Goal: Information Seeking & Learning: Learn about a topic

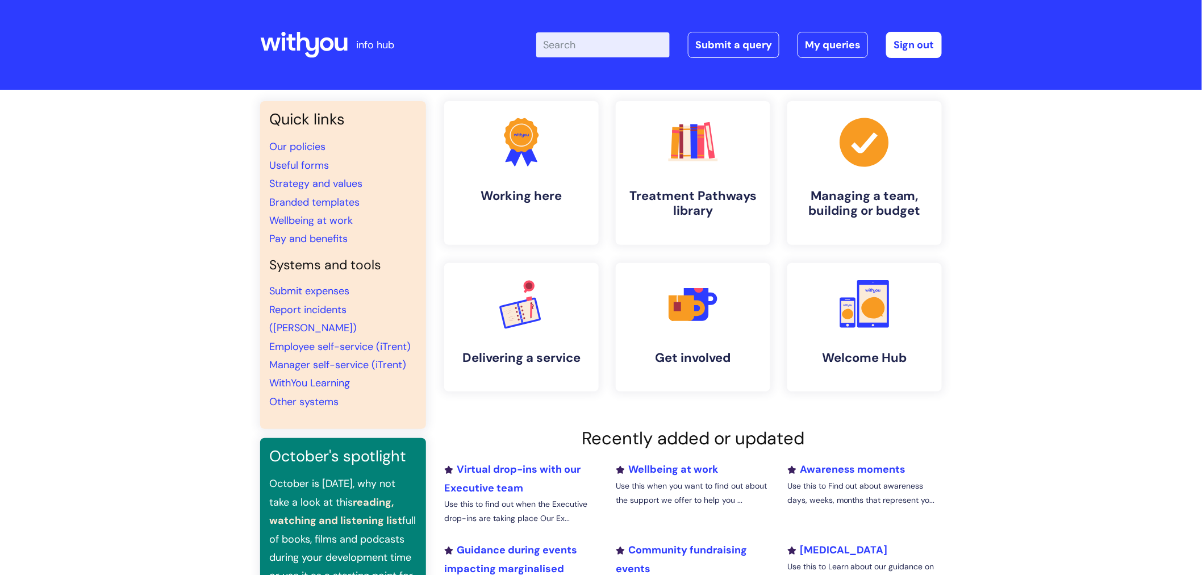
click at [591, 49] on input "Enter your search term here..." at bounding box center [603, 44] width 134 height 25
type input "holiday"
click button "Search" at bounding box center [0, 0] width 0 height 0
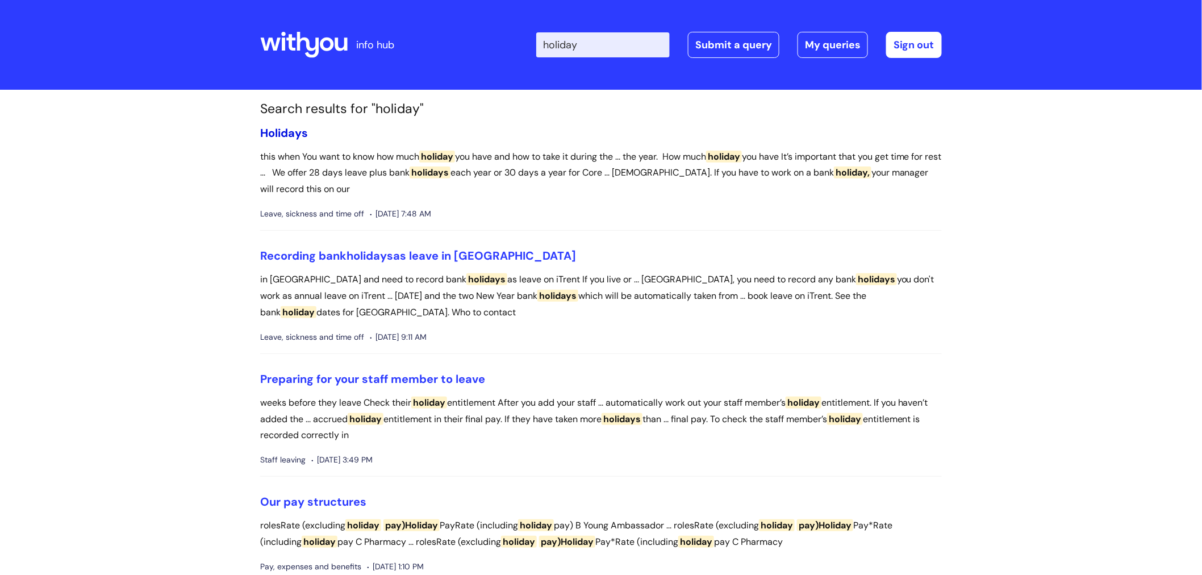
click at [265, 129] on span "Holidays" at bounding box center [284, 133] width 48 height 15
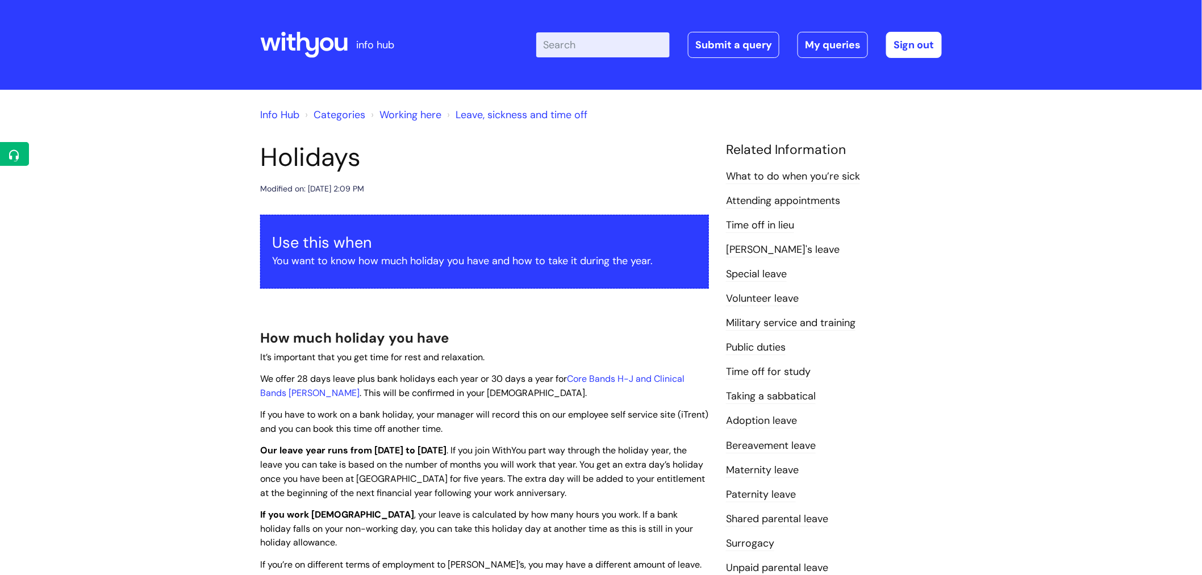
click at [600, 52] on input "Enter your search term here..." at bounding box center [603, 44] width 134 height 25
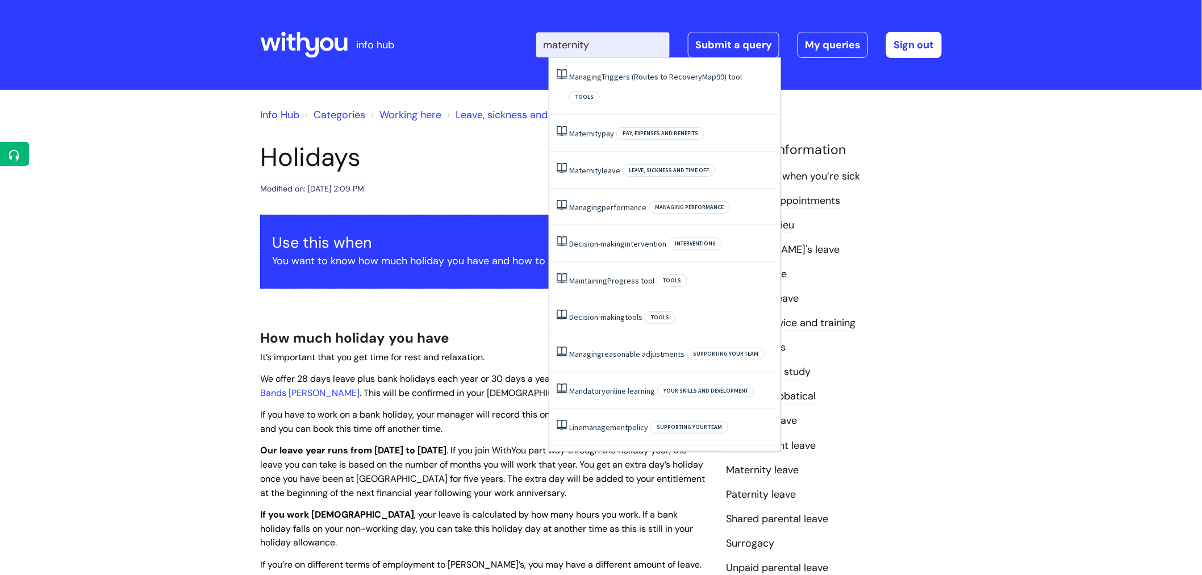
type input "maternity"
click button "Search" at bounding box center [0, 0] width 0 height 0
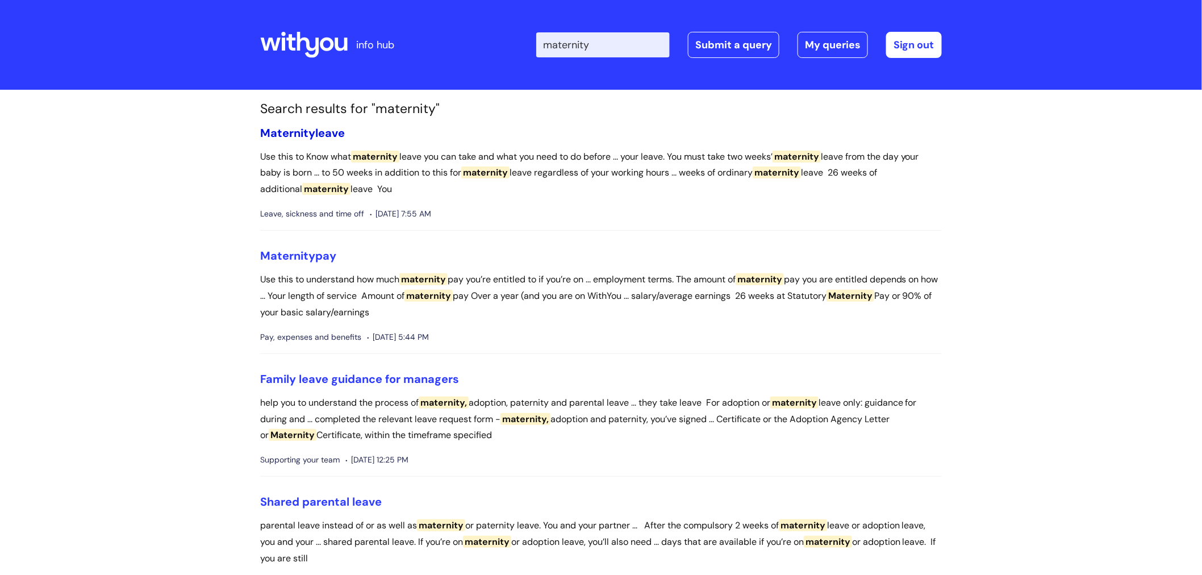
click at [315, 136] on link "Maternity leave" at bounding box center [302, 133] width 85 height 15
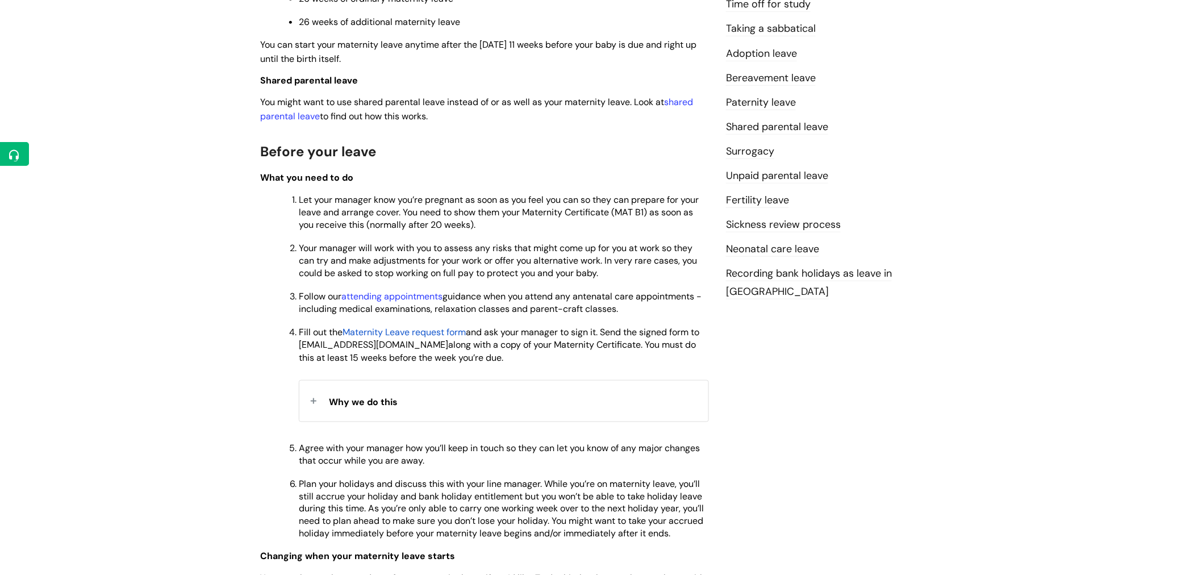
scroll to position [504, 0]
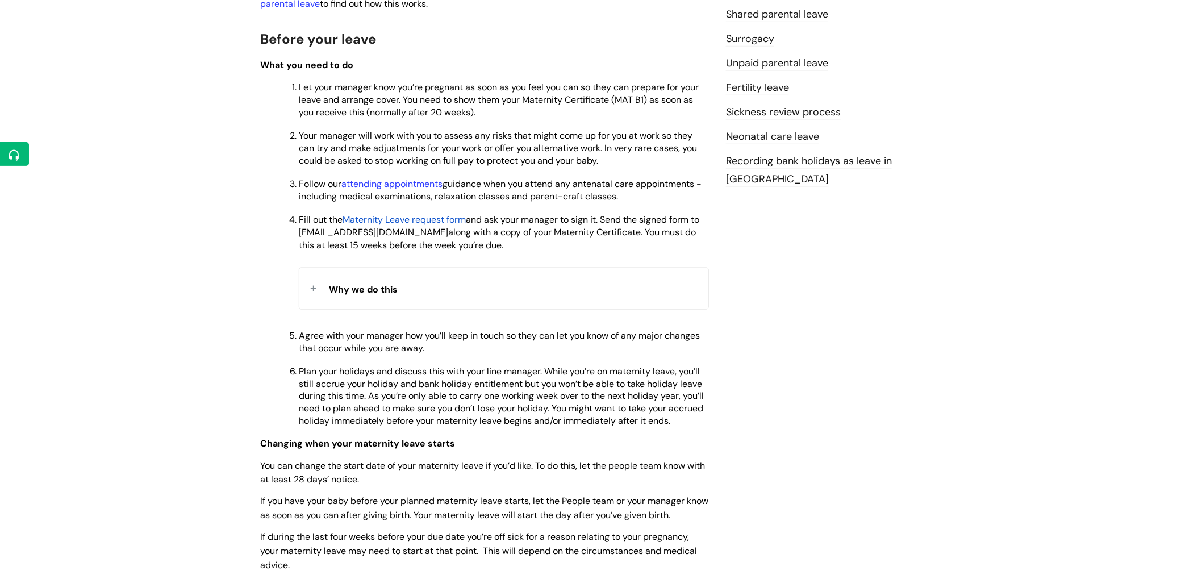
click at [383, 294] on span "Why we do this" at bounding box center [363, 289] width 69 height 12
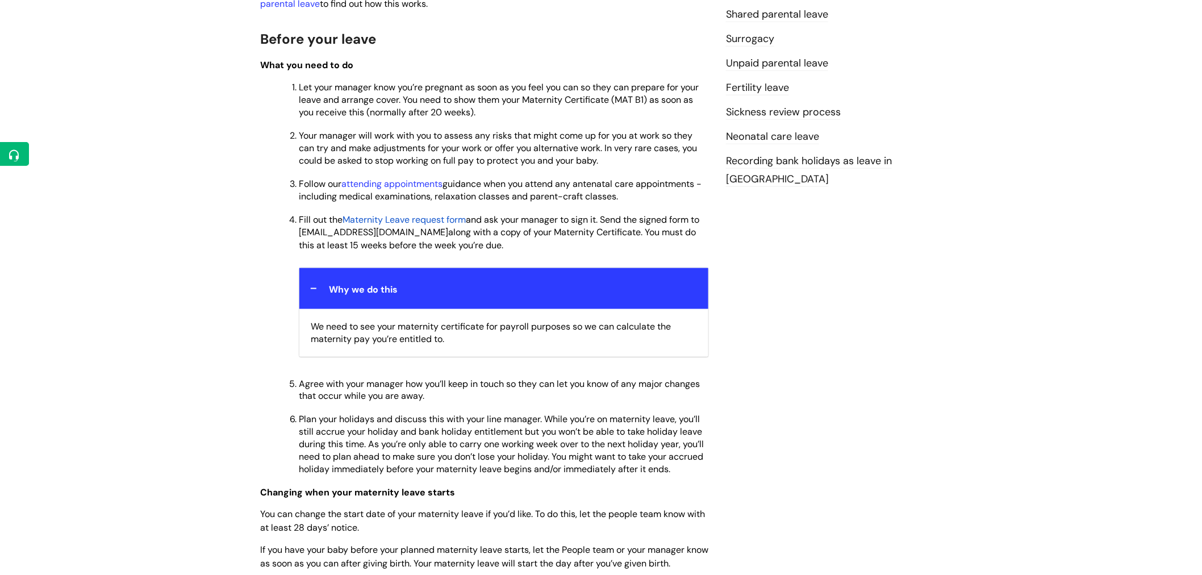
click at [382, 294] on span "Why we do this" at bounding box center [363, 289] width 69 height 12
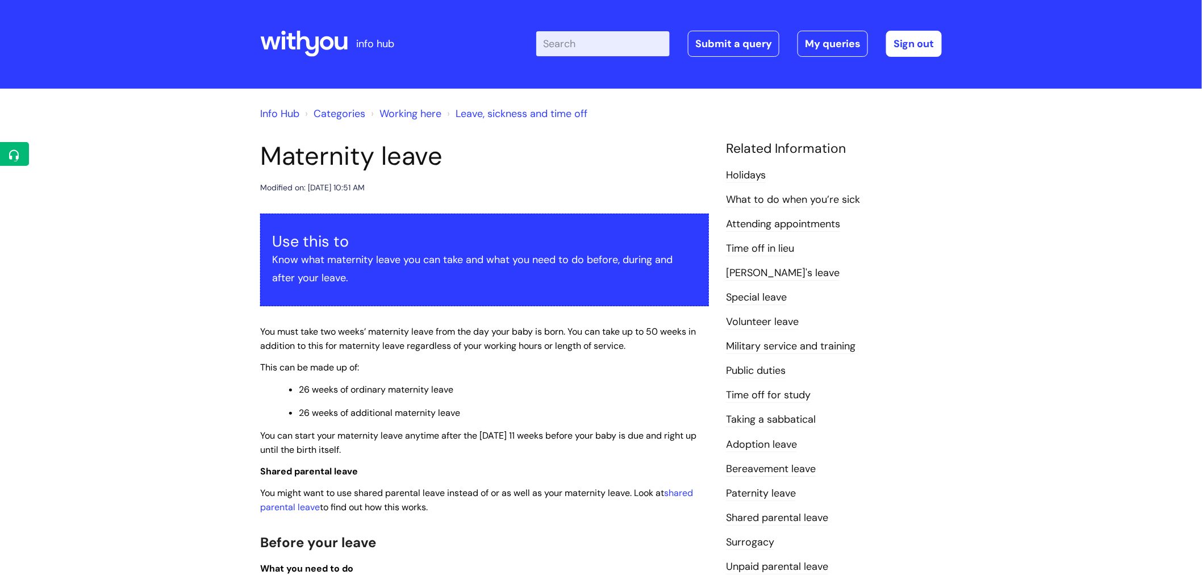
scroll to position [0, 0]
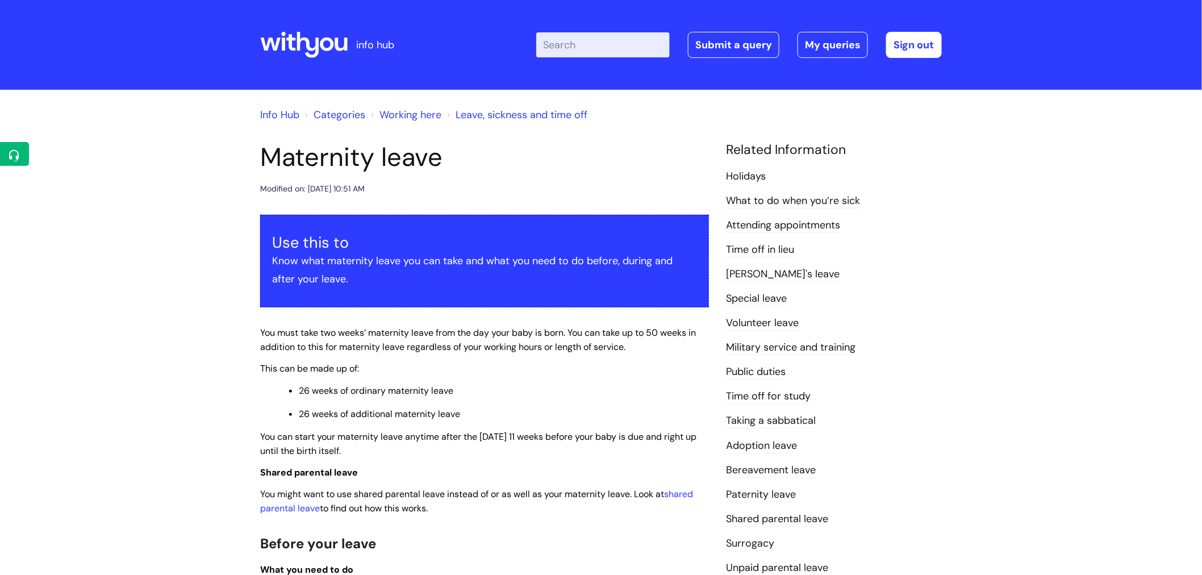
click at [606, 48] on input "Enter your search term here..." at bounding box center [603, 44] width 134 height 25
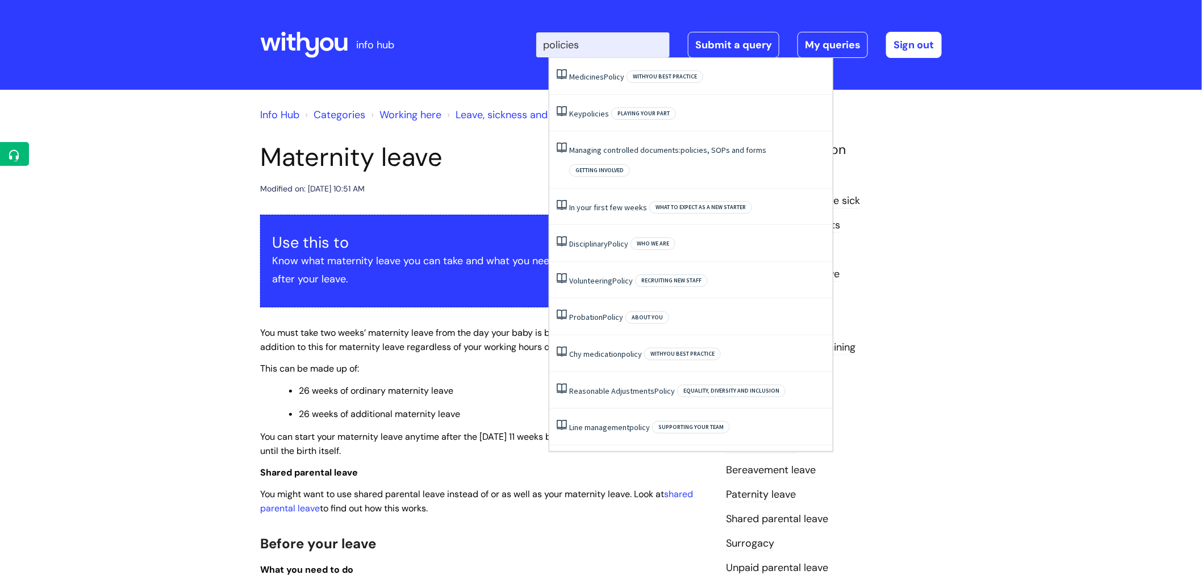
type input "policies"
click button "Search" at bounding box center [0, 0] width 0 height 0
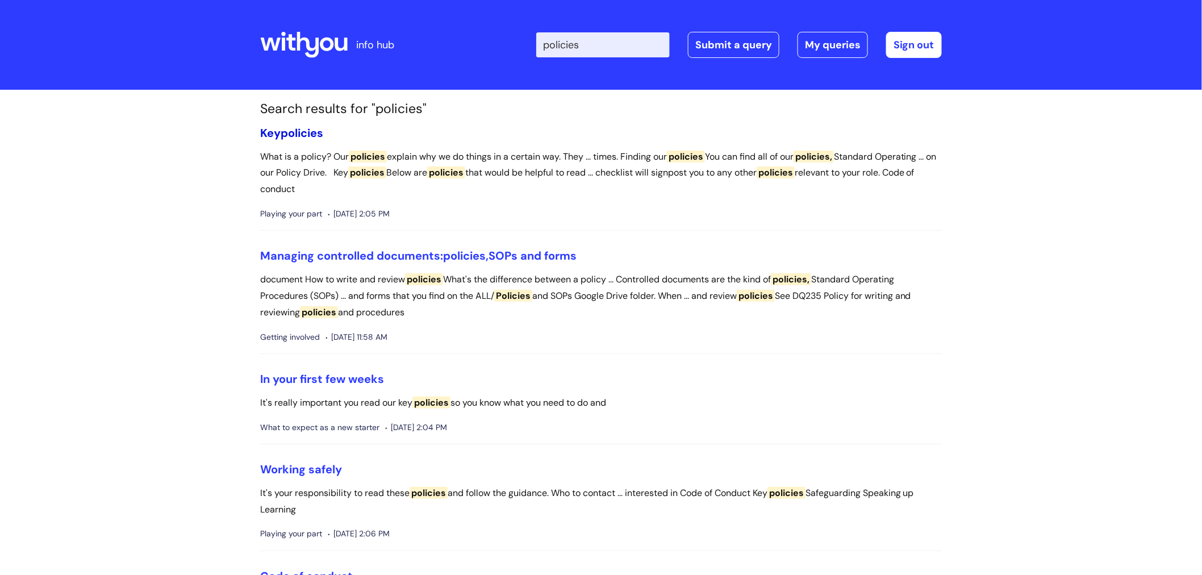
click at [303, 135] on span "policies" at bounding box center [302, 133] width 43 height 15
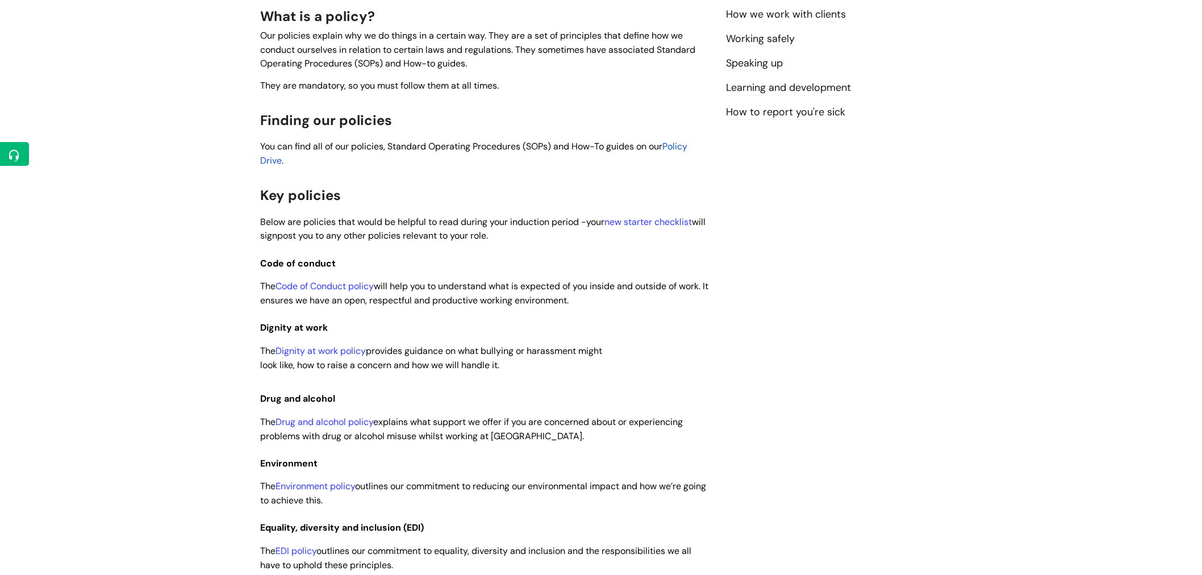
scroll to position [189, 0]
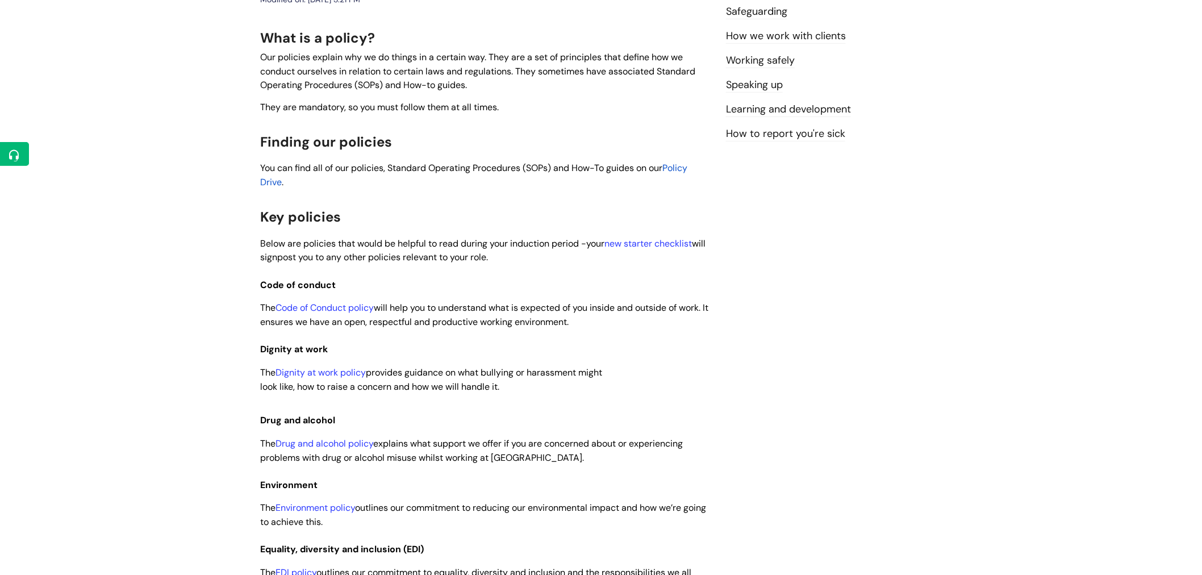
click at [684, 165] on span "Policy Drive" at bounding box center [473, 175] width 427 height 26
